Goal: Task Accomplishment & Management: Use online tool/utility

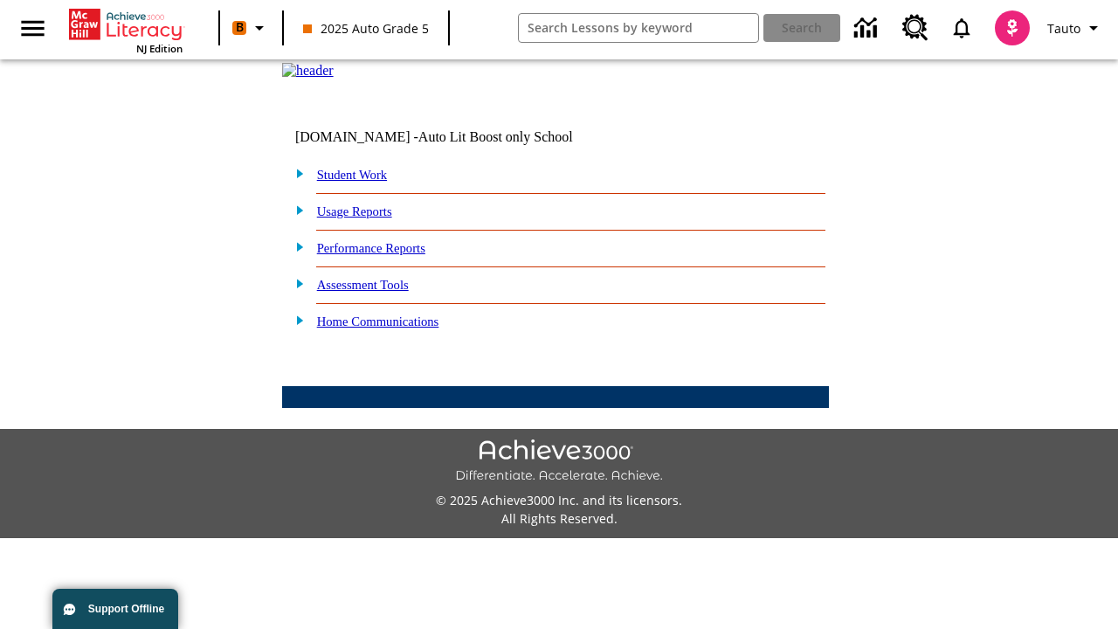
click at [363, 182] on link "Student Work" at bounding box center [352, 175] width 70 height 14
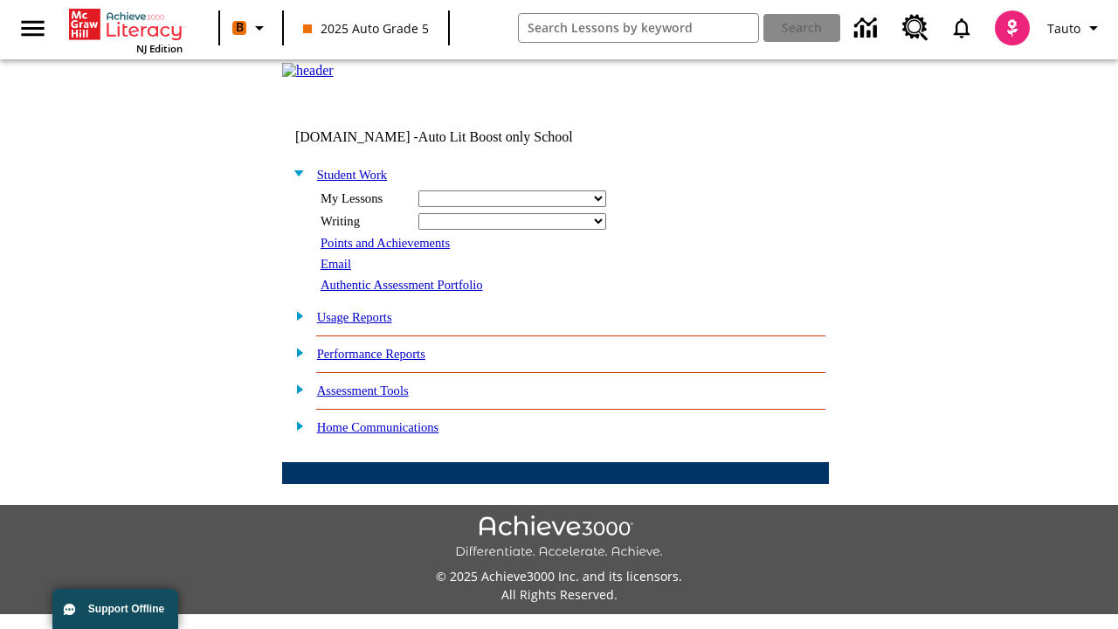
select select "/options/reports/?report_id=24&atype=14&section=2"
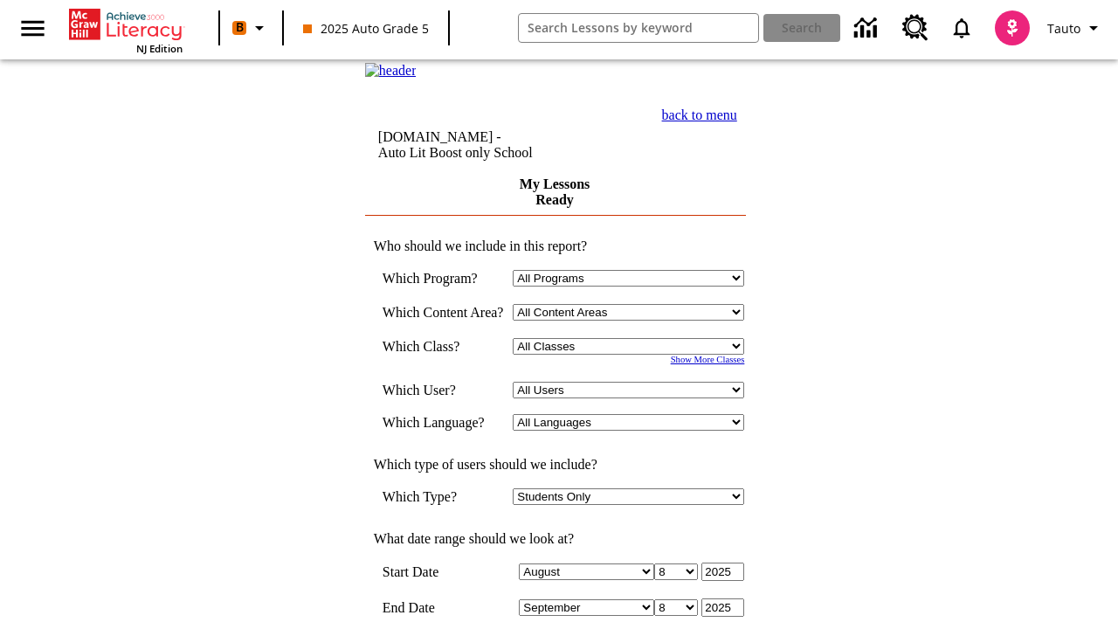
scroll to position [456, 0]
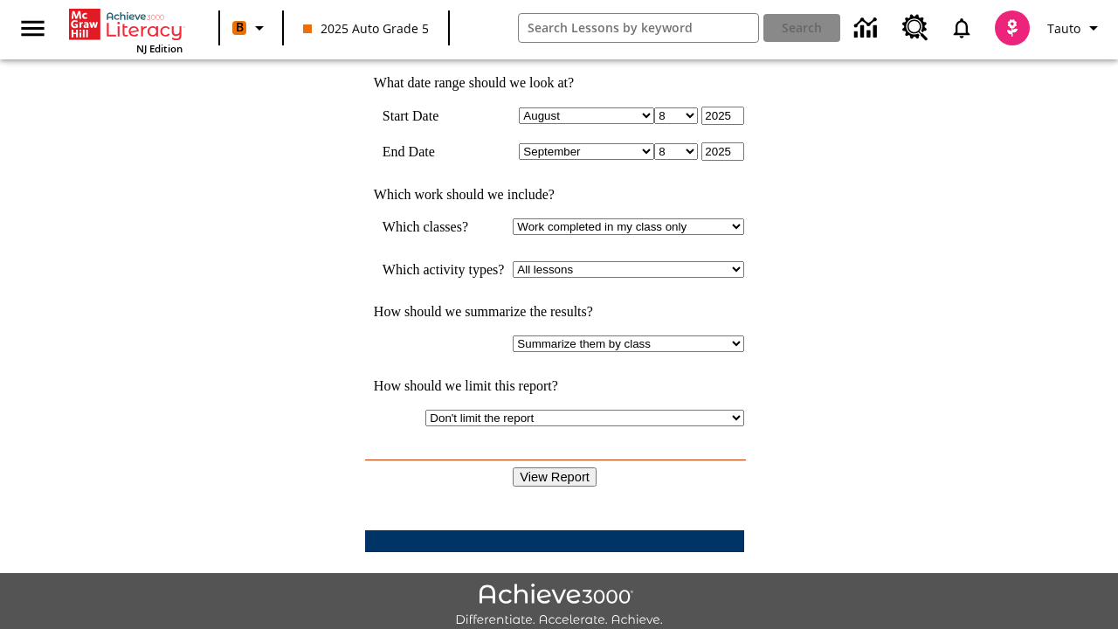
click at [556, 467] on input "View Report" at bounding box center [555, 476] width 84 height 19
